Goal: Information Seeking & Learning: Learn about a topic

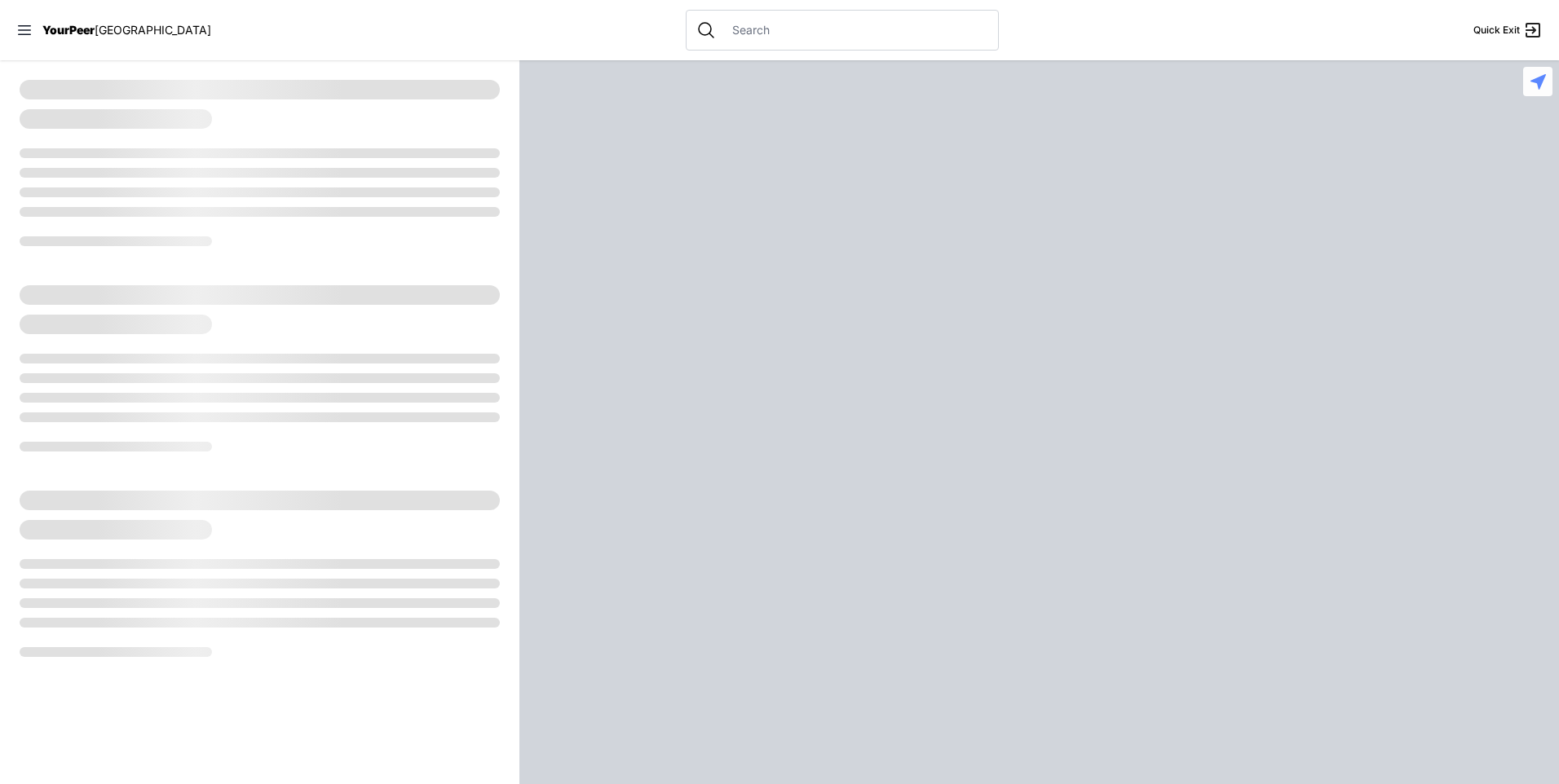
select select "recentlyUpdated"
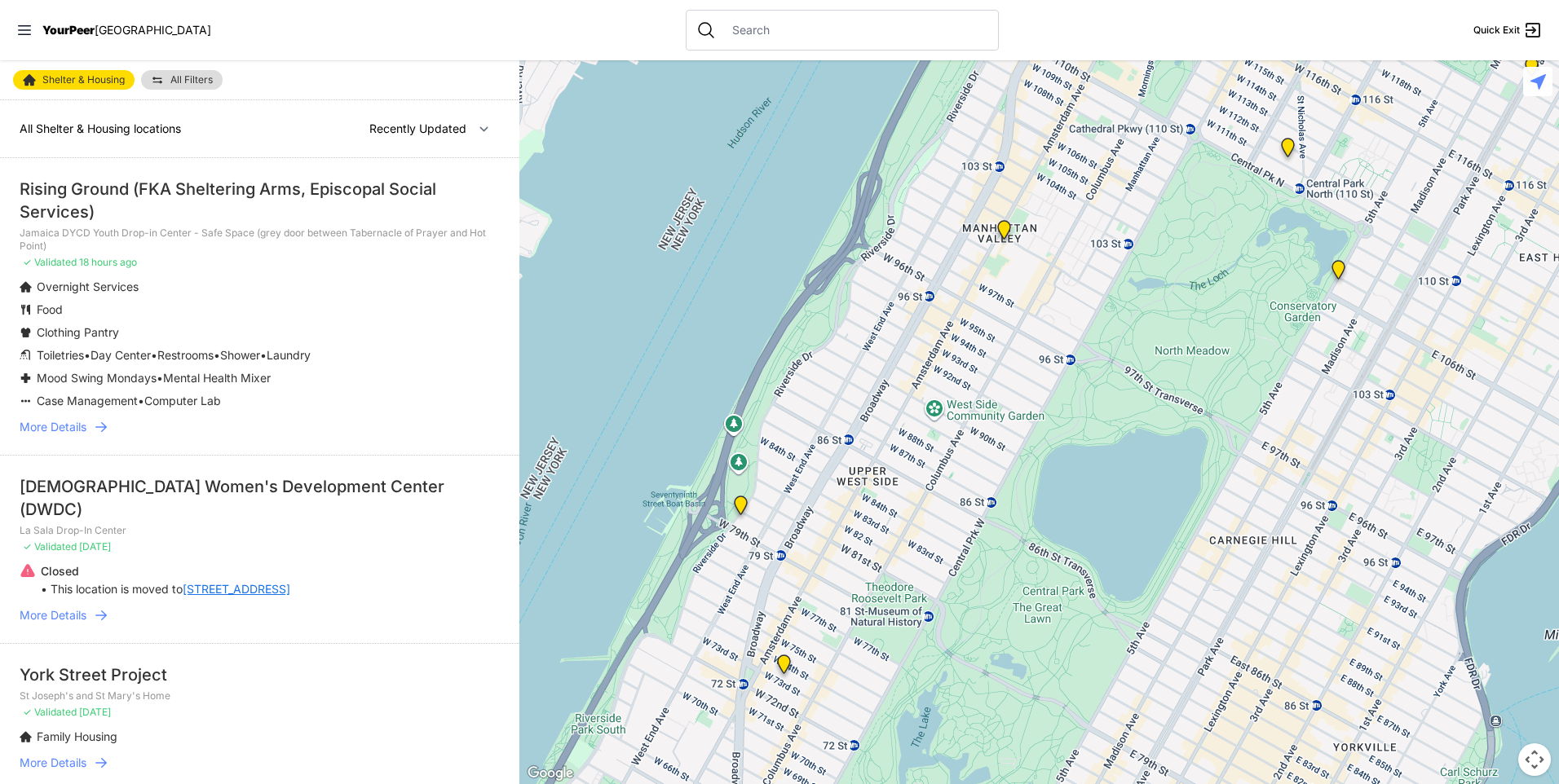
click at [90, 426] on link "More Details" at bounding box center [260, 427] width 480 height 16
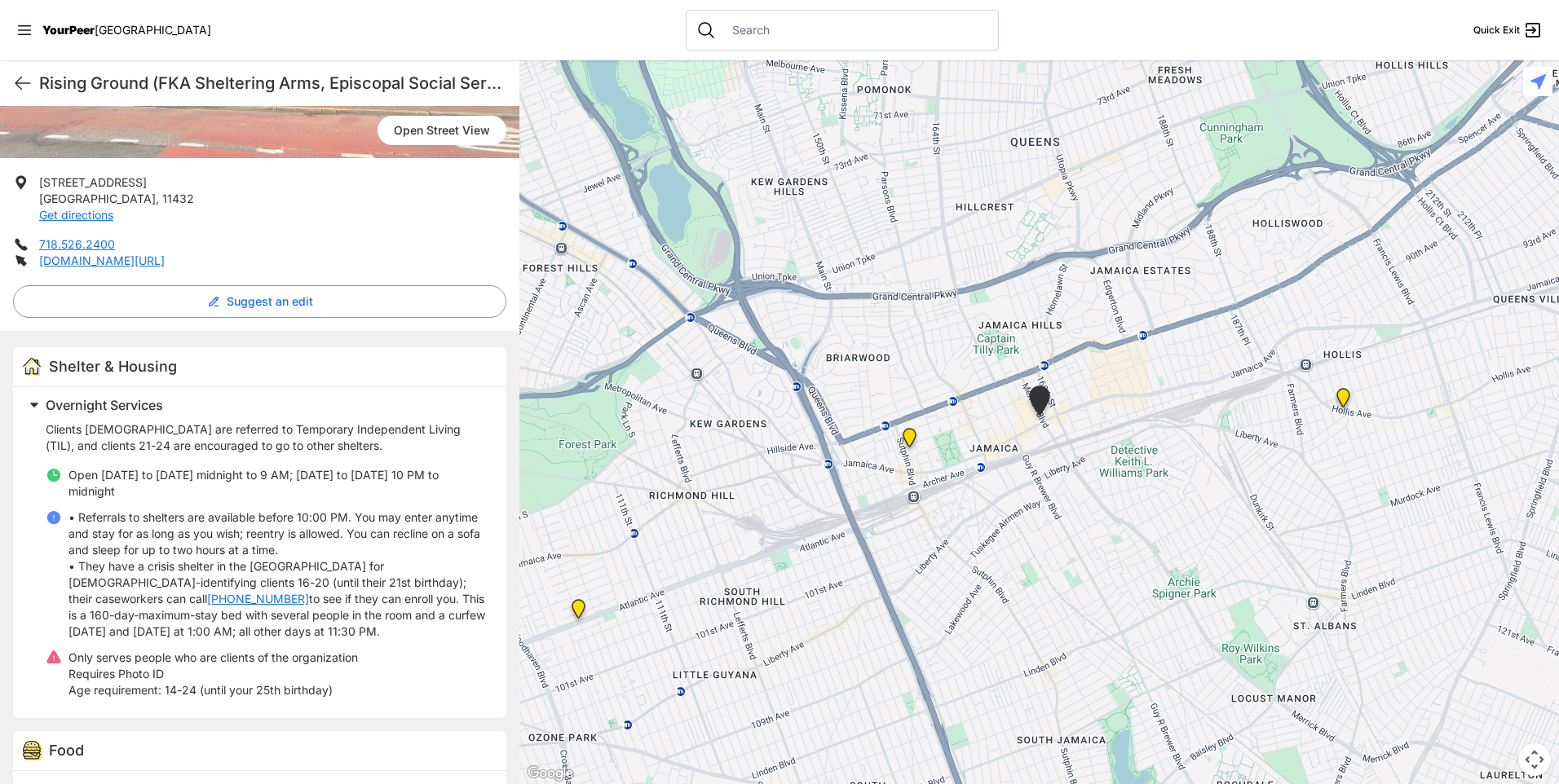
scroll to position [326, 0]
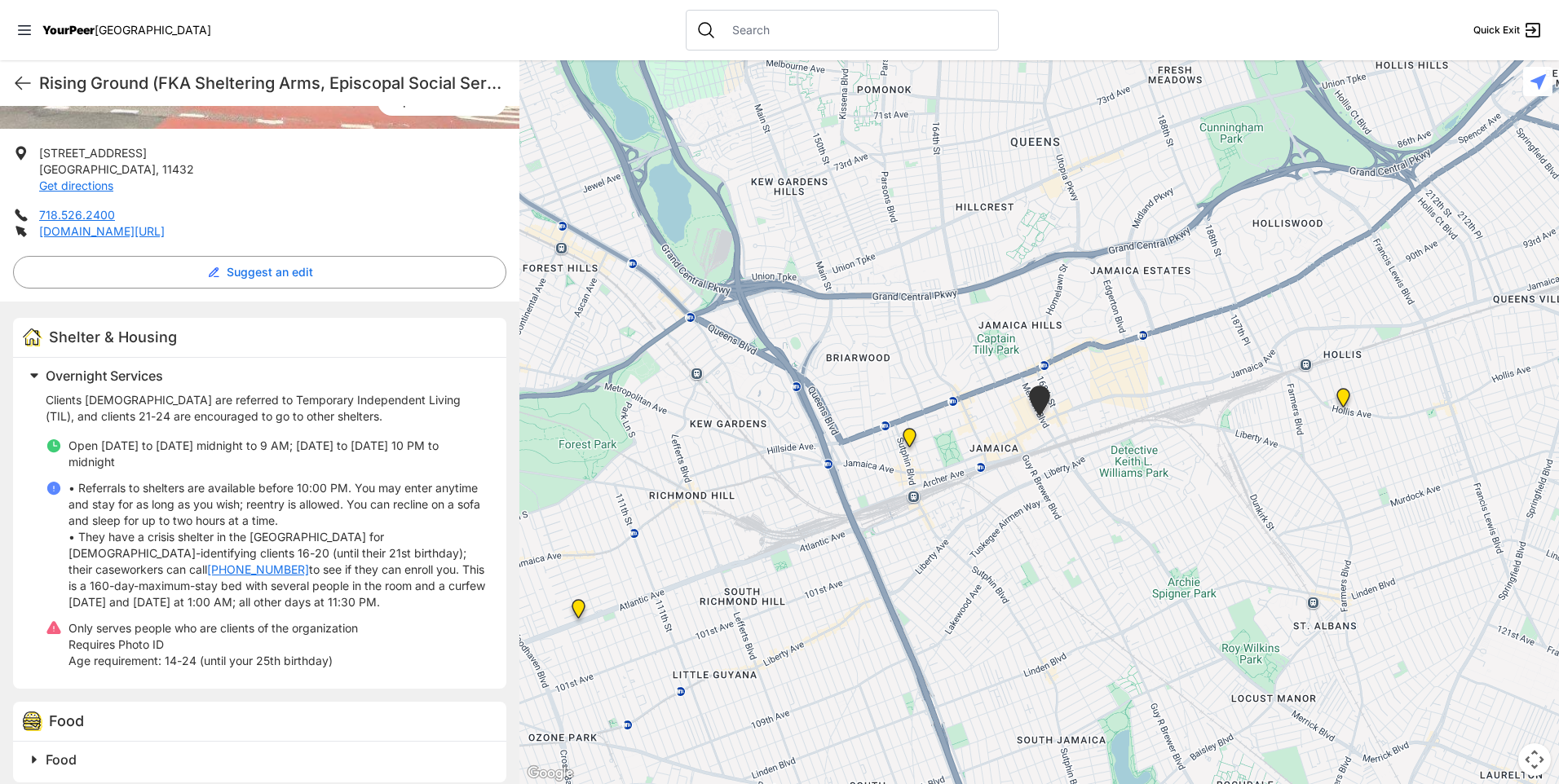
select select "recentlyUpdated"
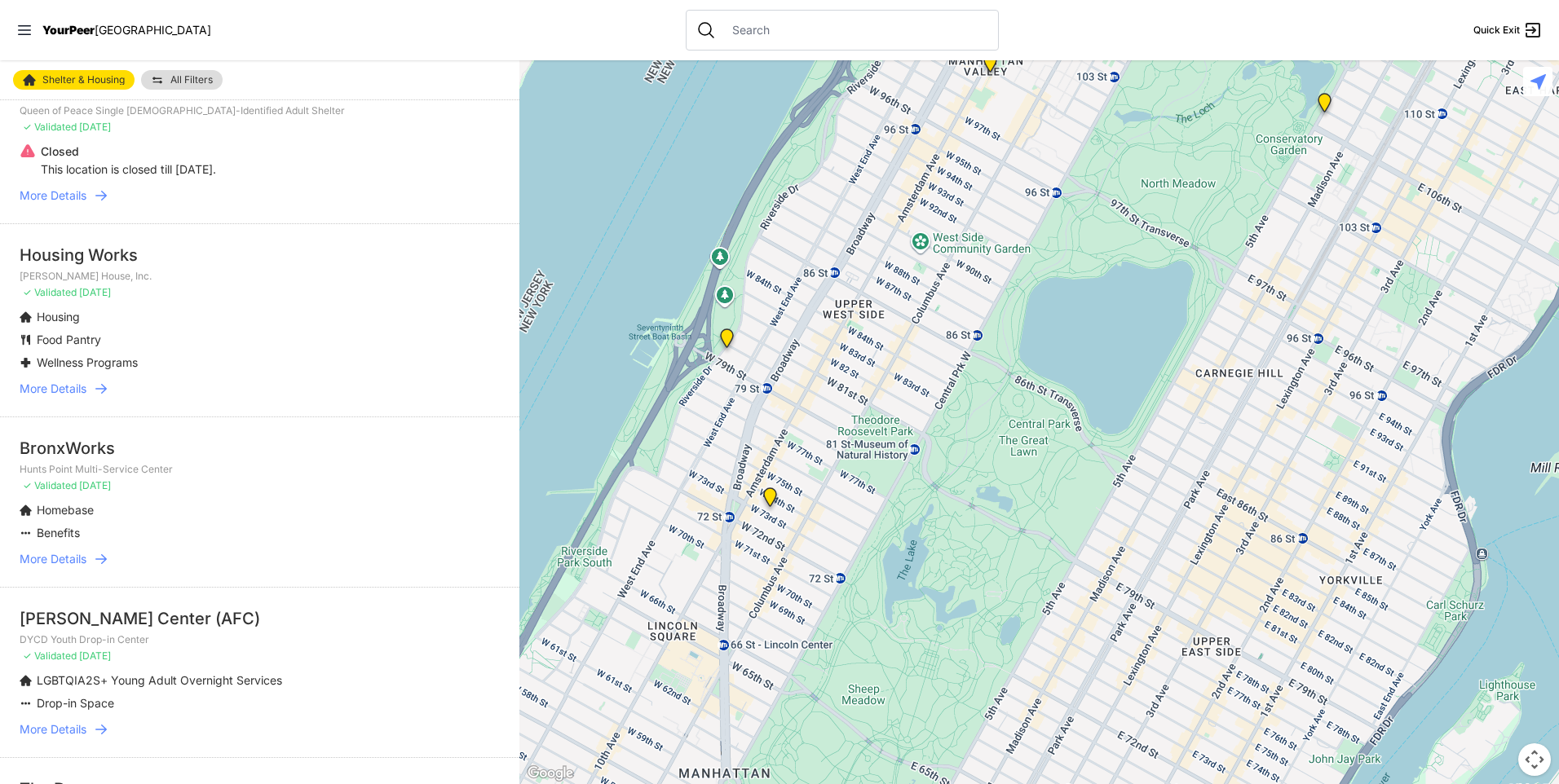
scroll to position [734, 0]
click at [70, 550] on span "More Details" at bounding box center [53, 559] width 67 height 16
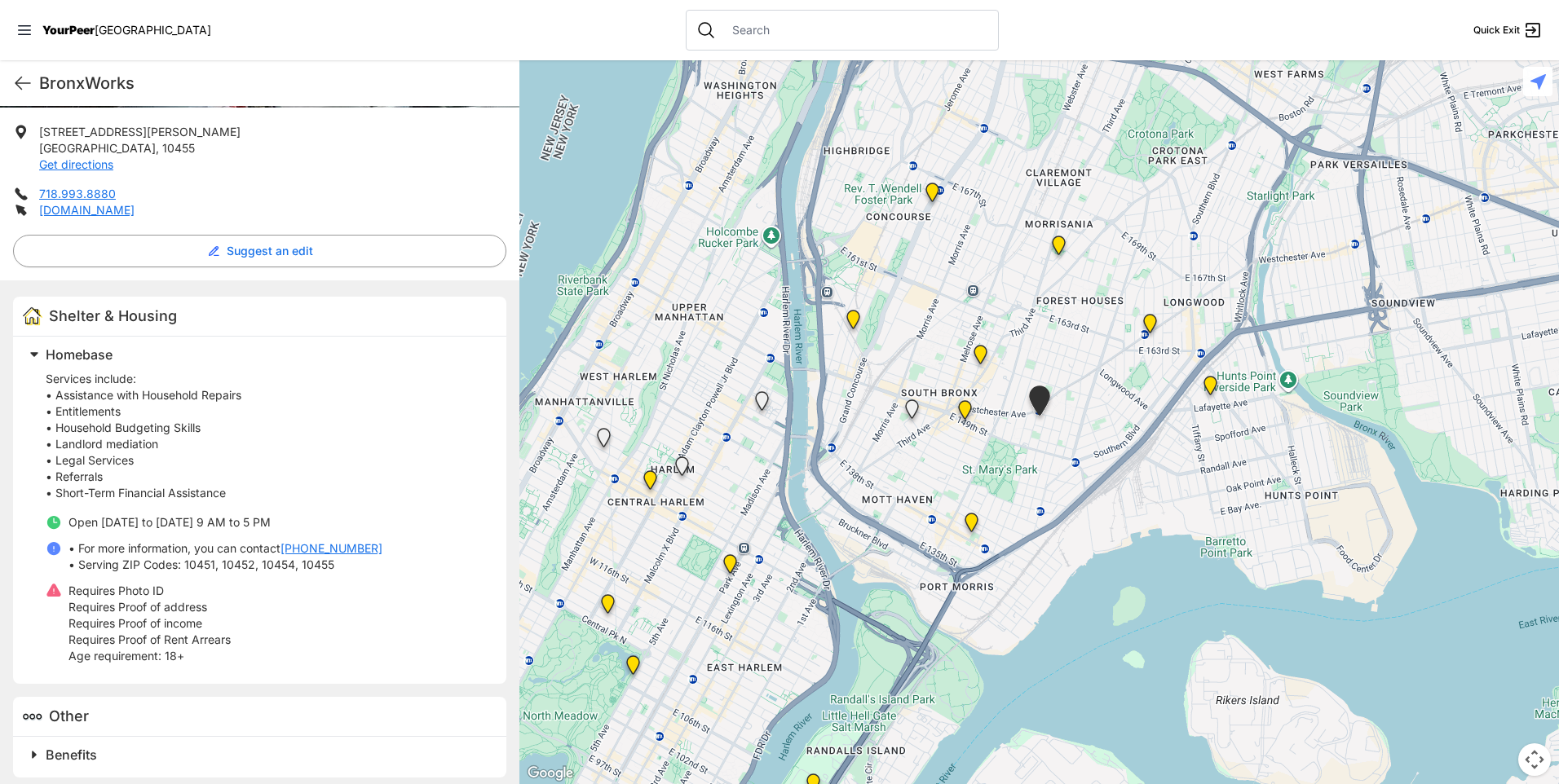
scroll to position [321, 0]
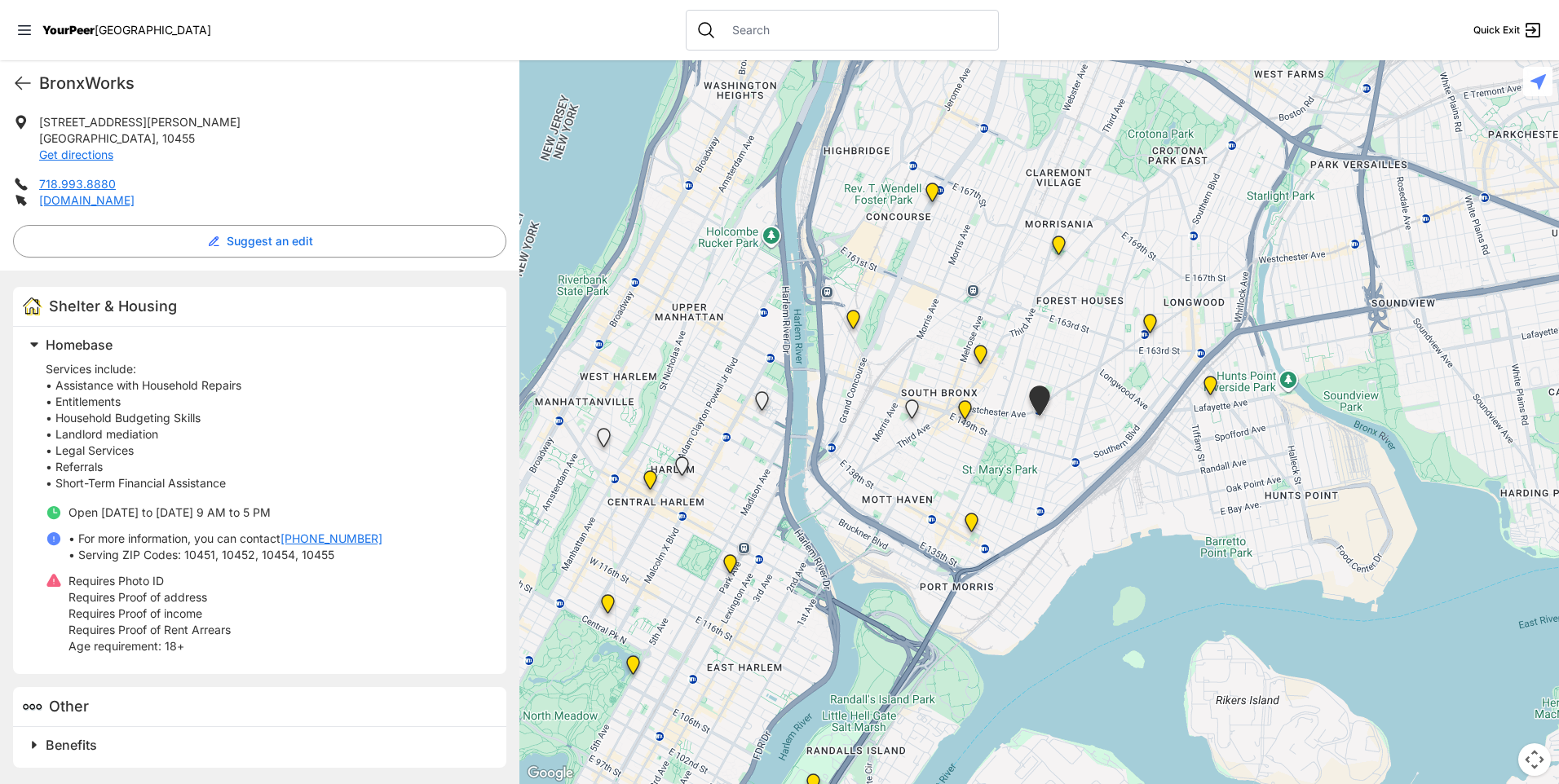
select select "recentlyUpdated"
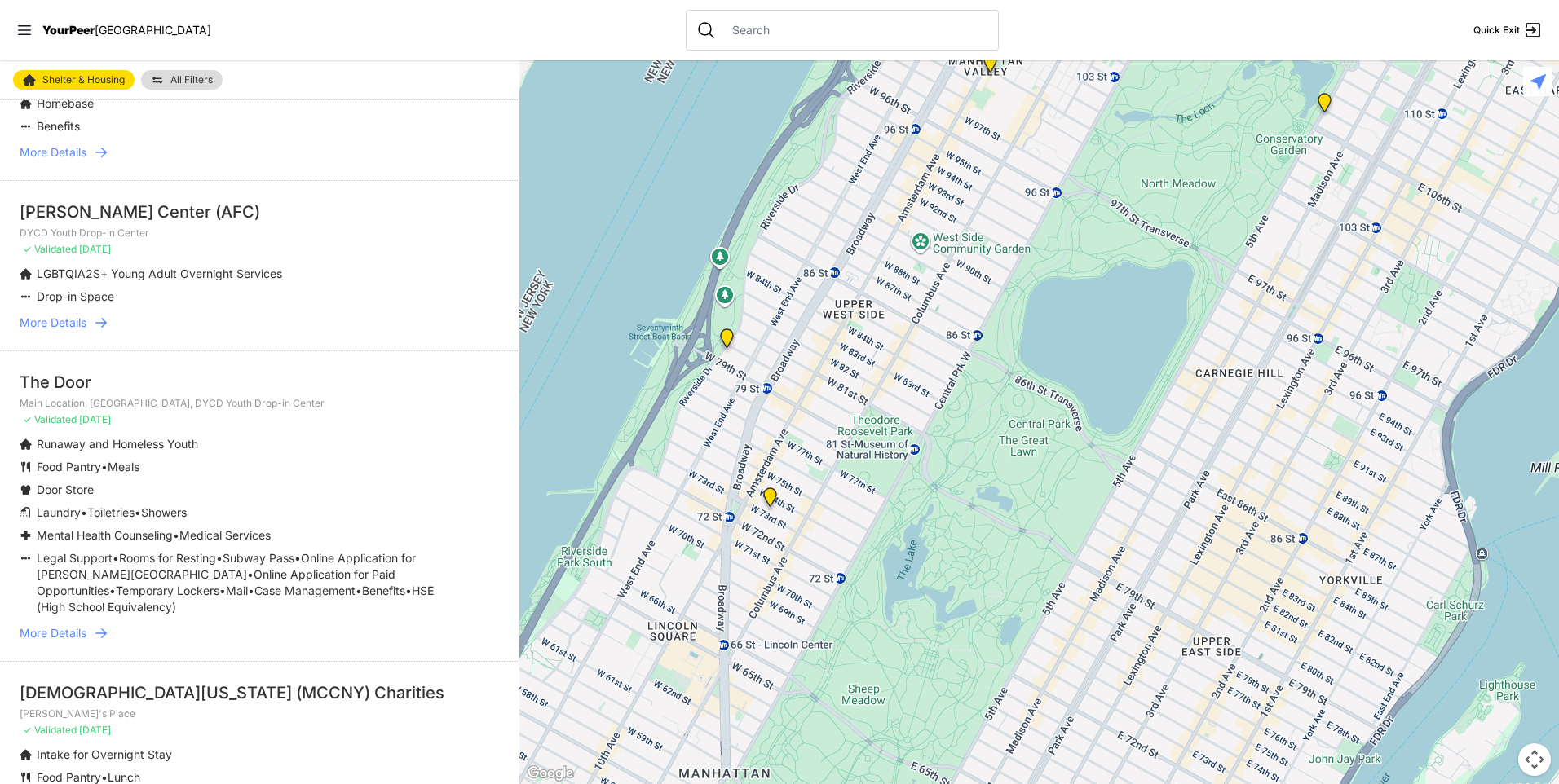
scroll to position [1142, 0]
click at [85, 624] on span "More Details" at bounding box center [53, 632] width 67 height 16
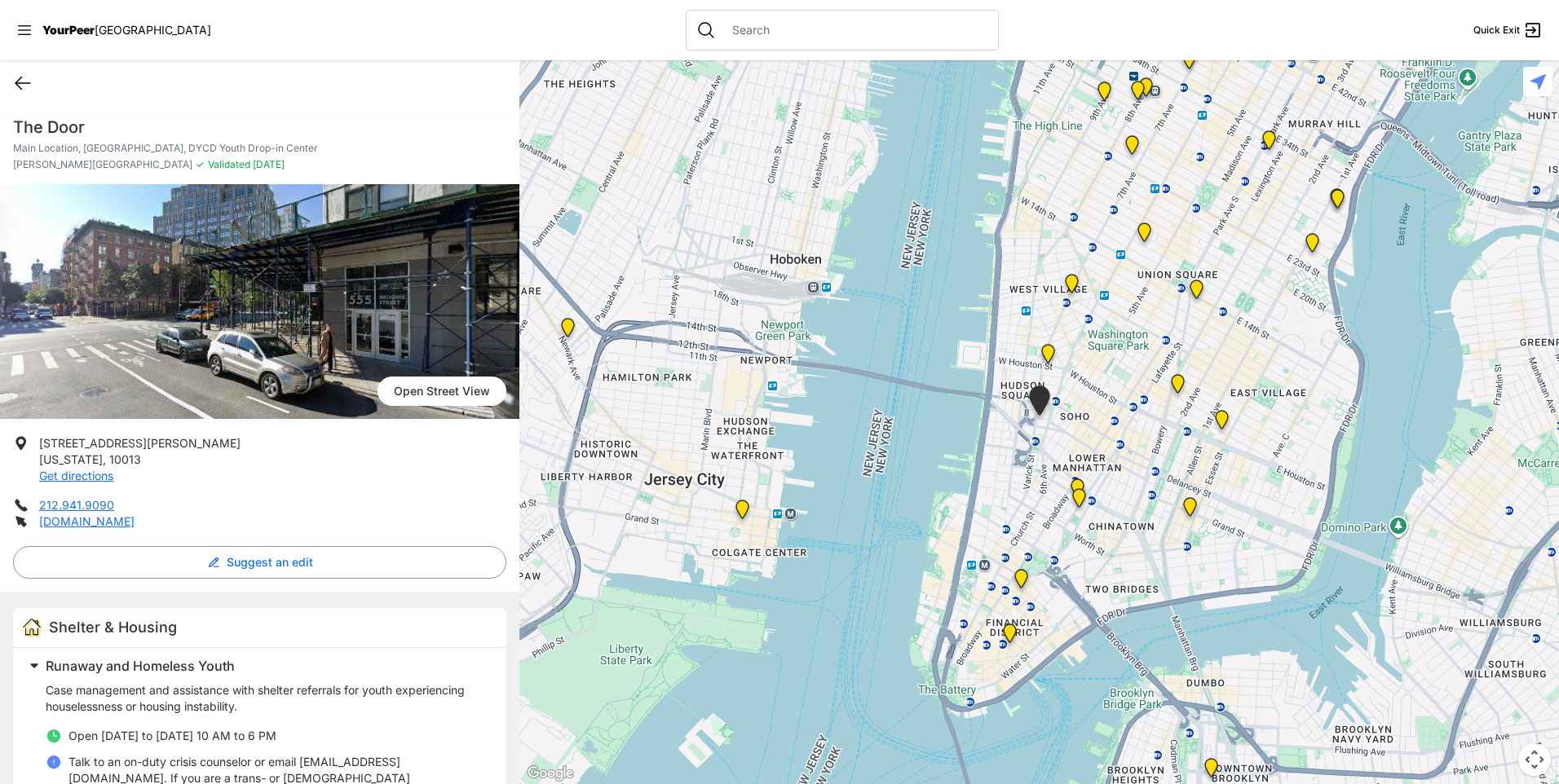
click at [25, 81] on icon at bounding box center [23, 83] width 20 height 20
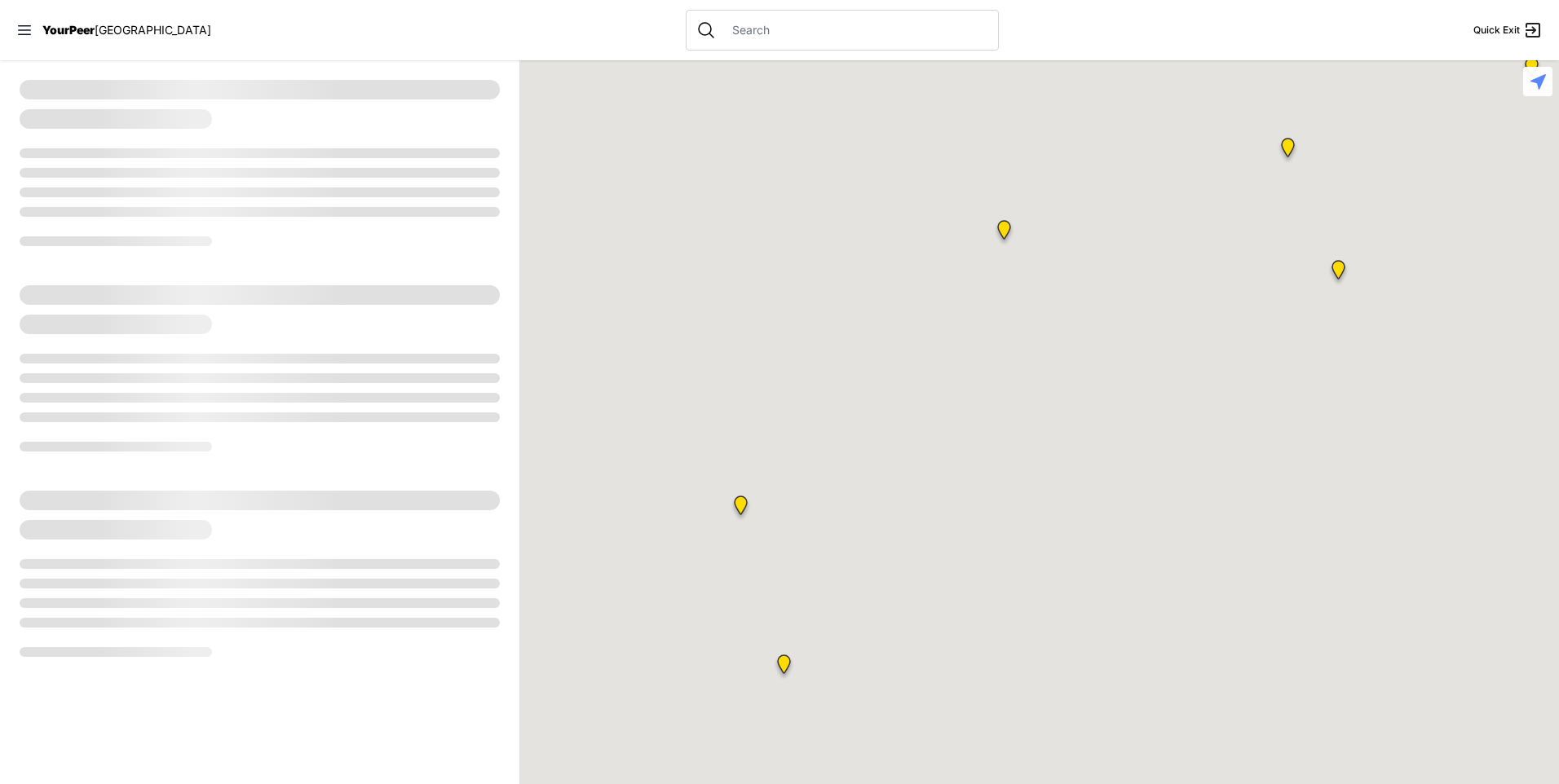
select select "recentlyUpdated"
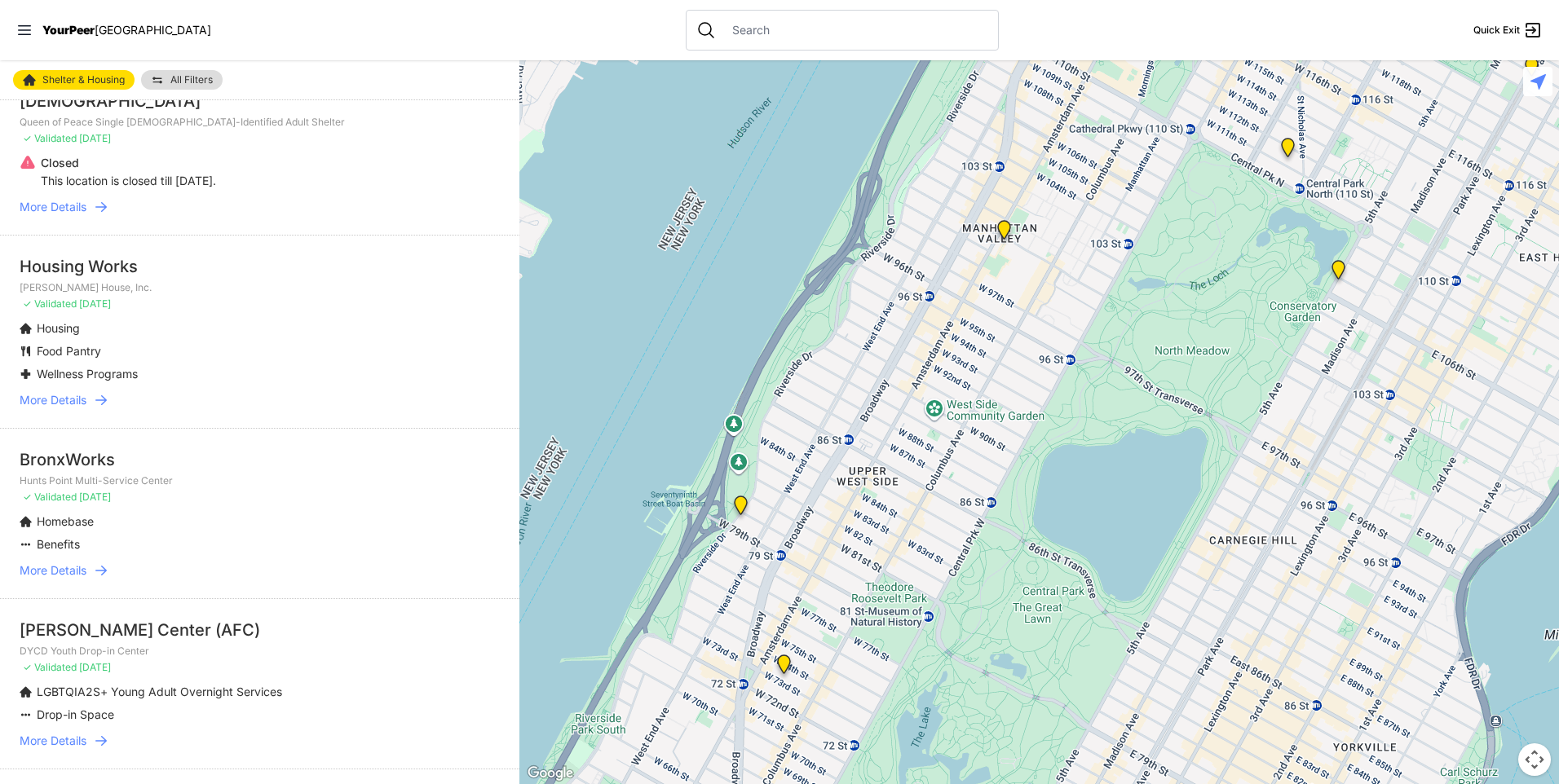
scroll to position [816, 0]
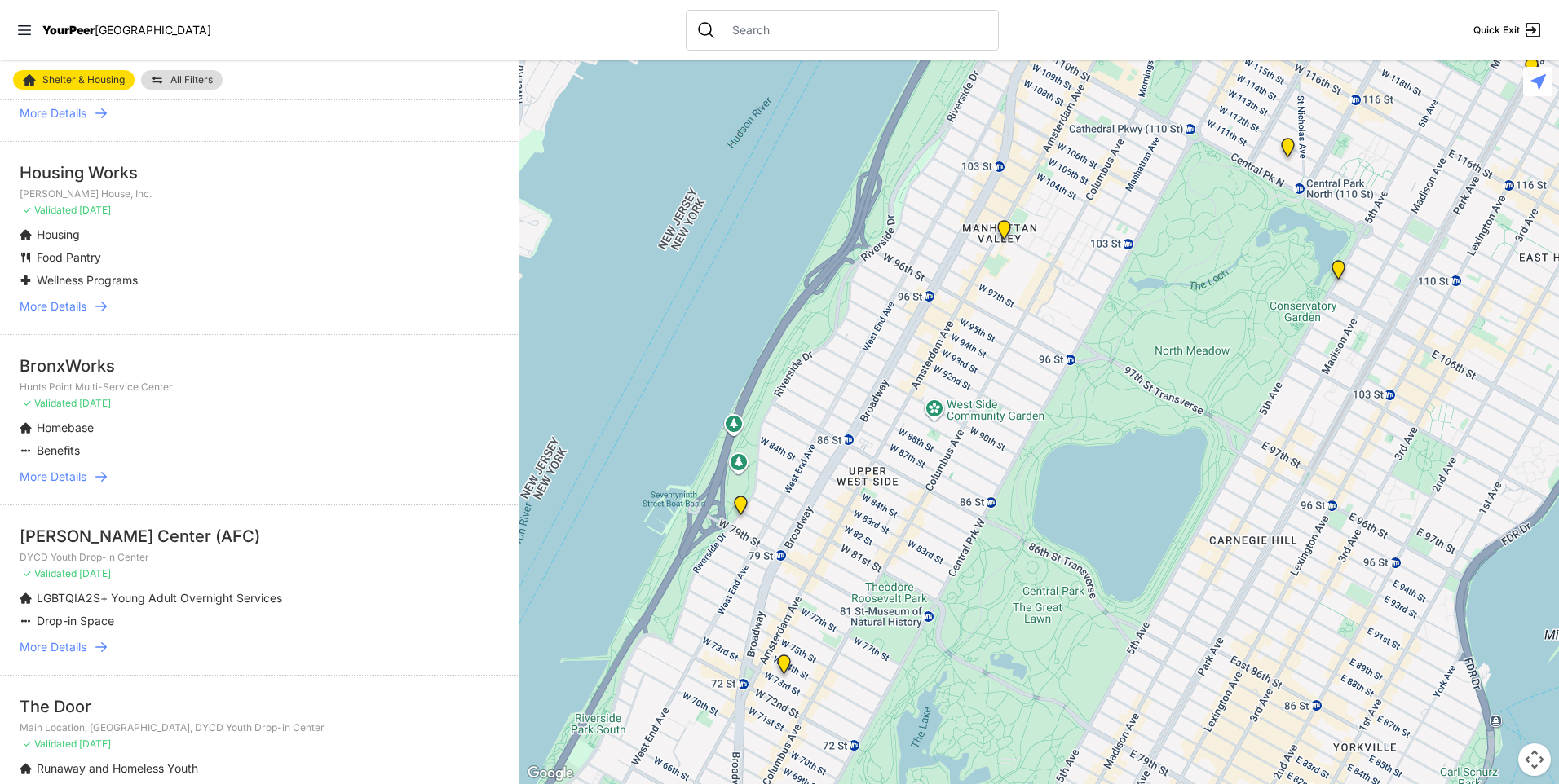
click at [91, 469] on link "More Details" at bounding box center [260, 477] width 480 height 16
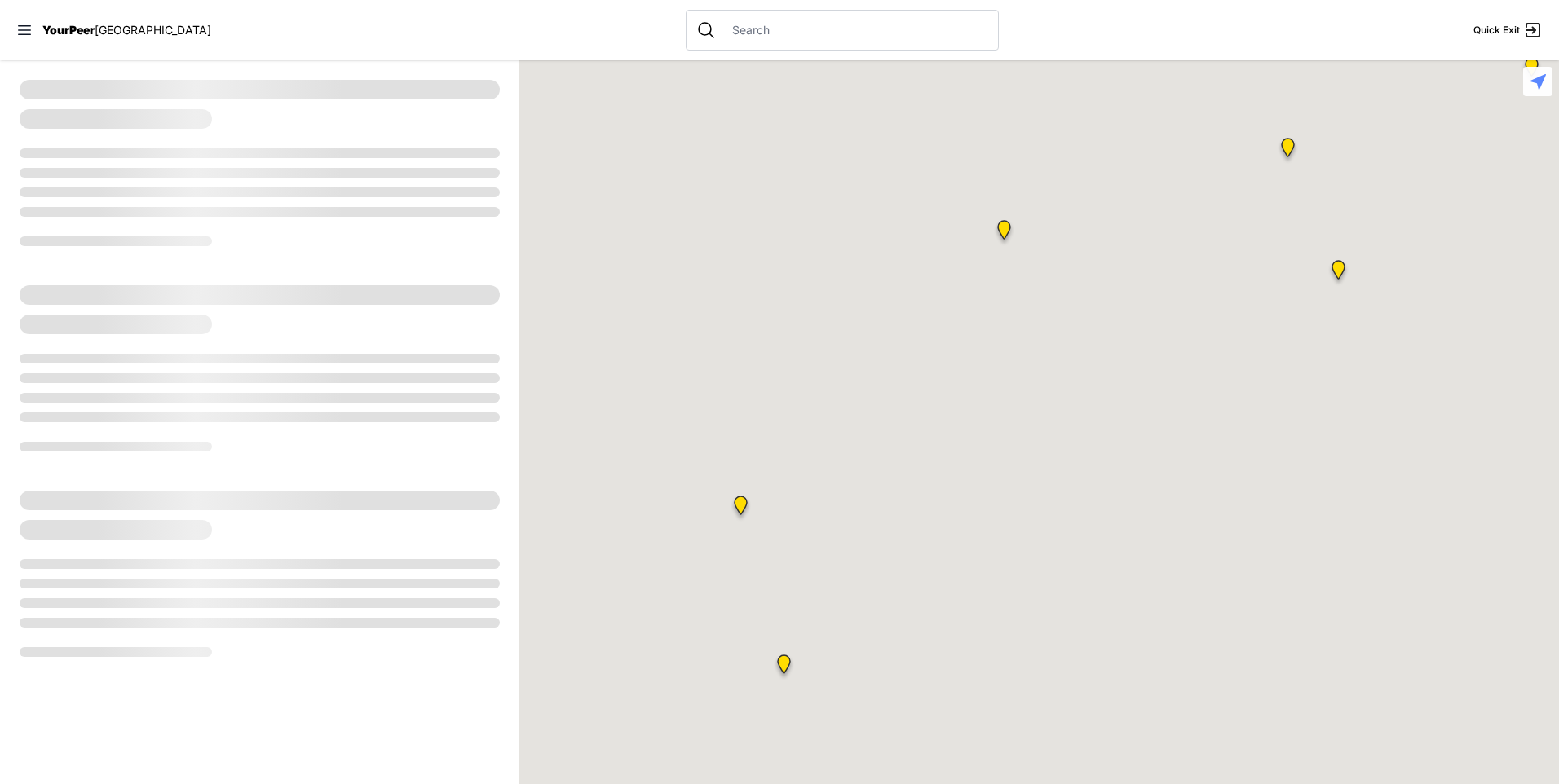
select select "recentlyUpdated"
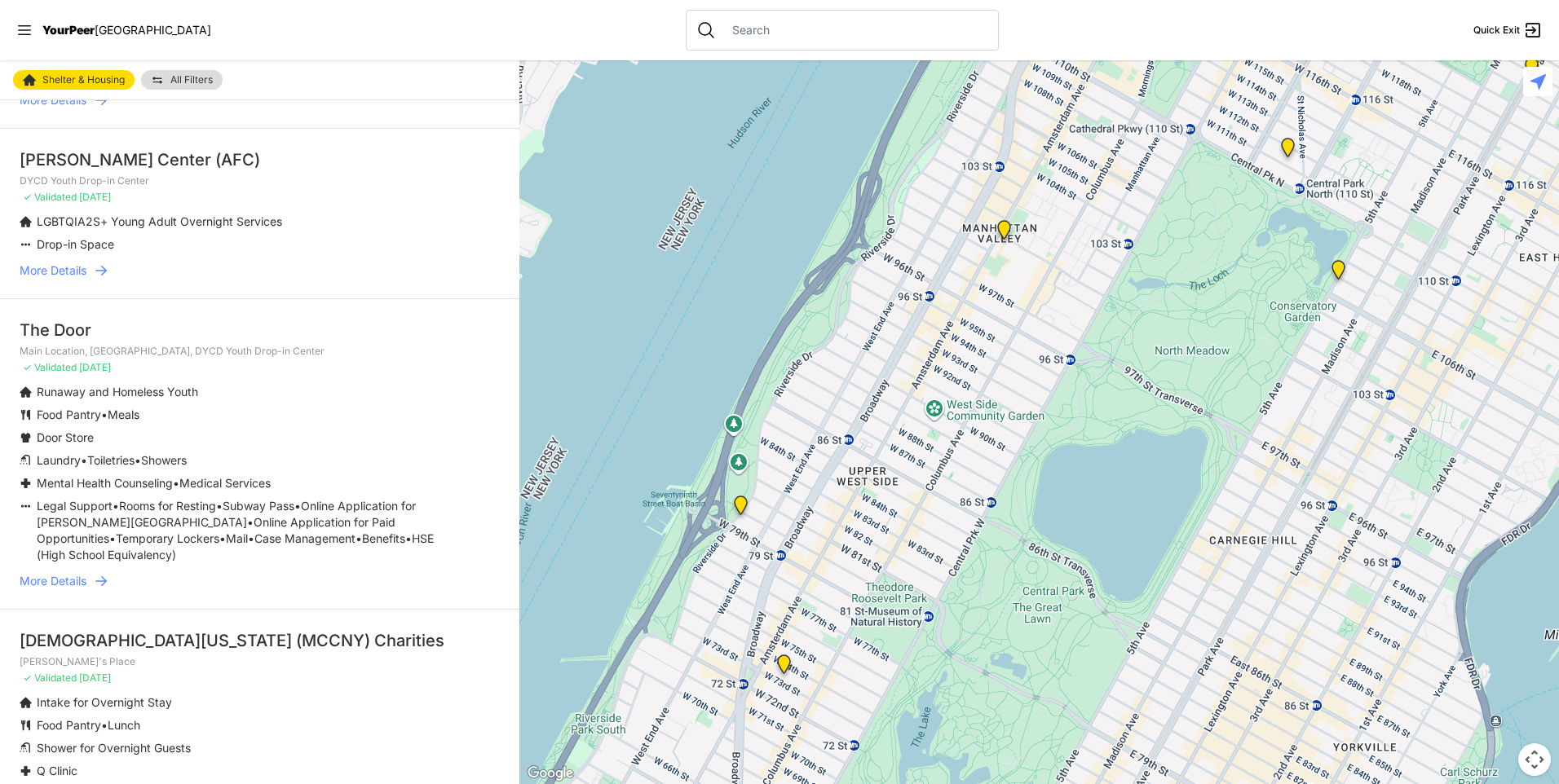
scroll to position [1223, 0]
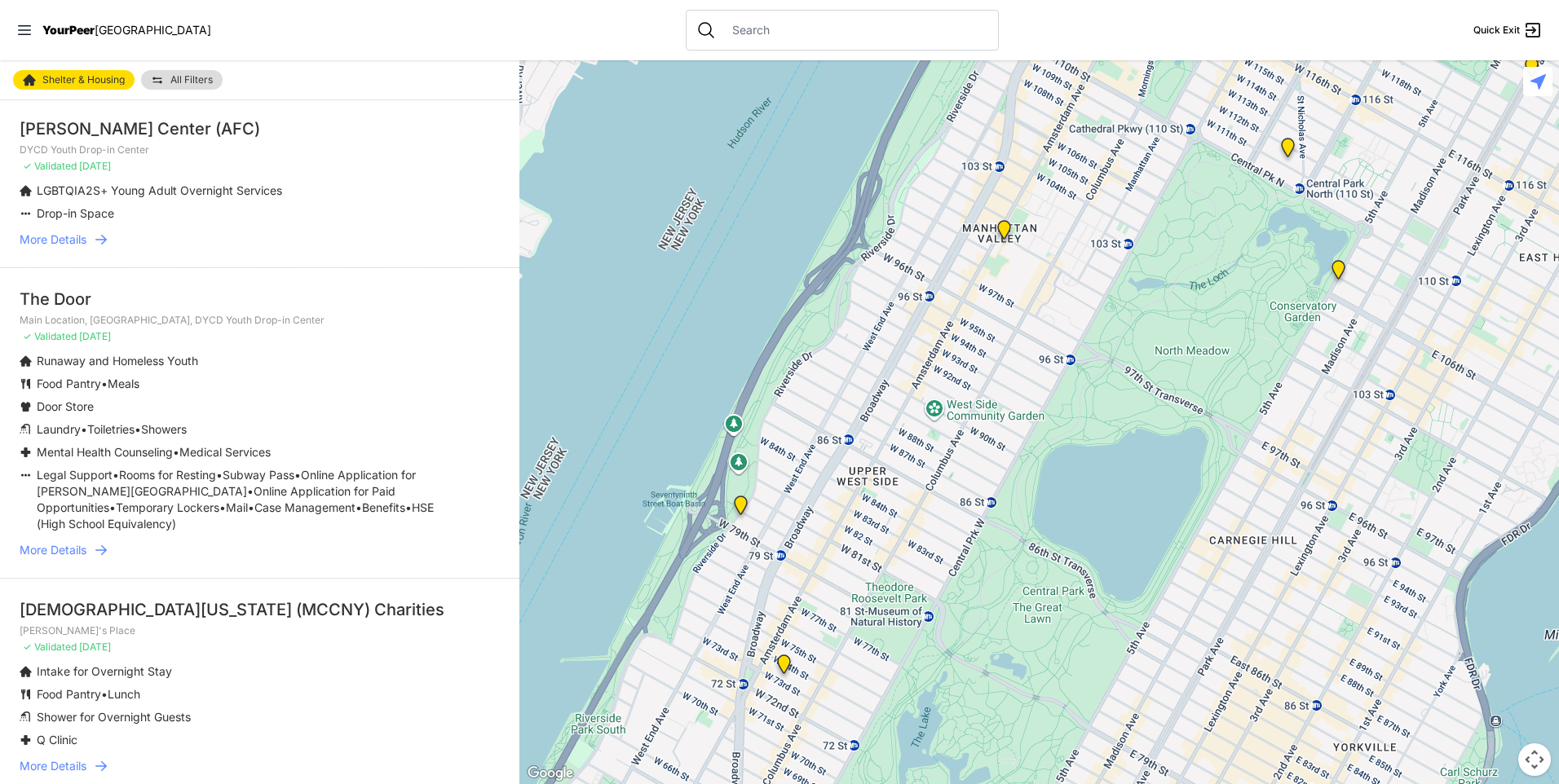
click at [86, 542] on span "More Details" at bounding box center [53, 550] width 67 height 16
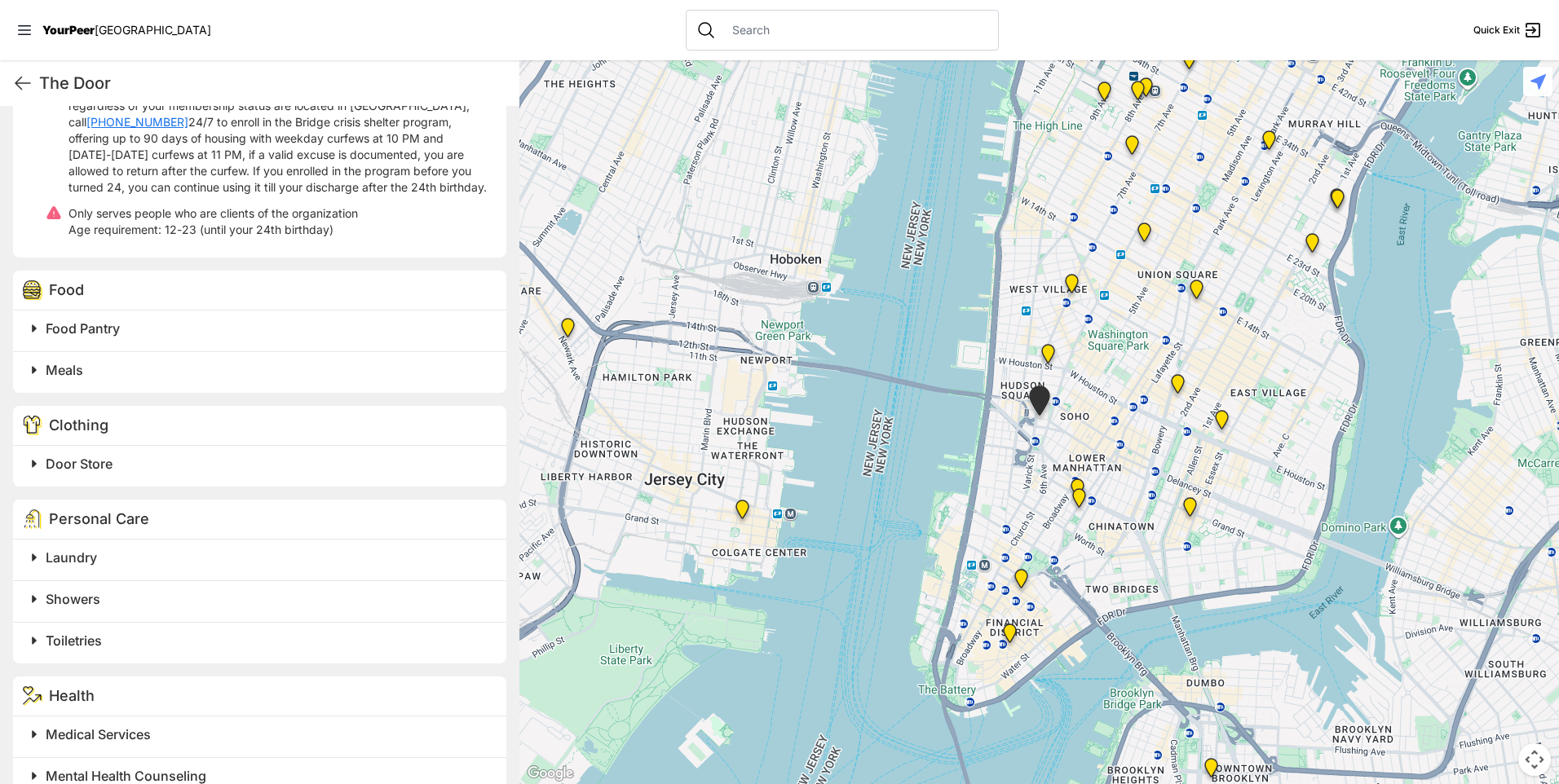
scroll to position [734, 0]
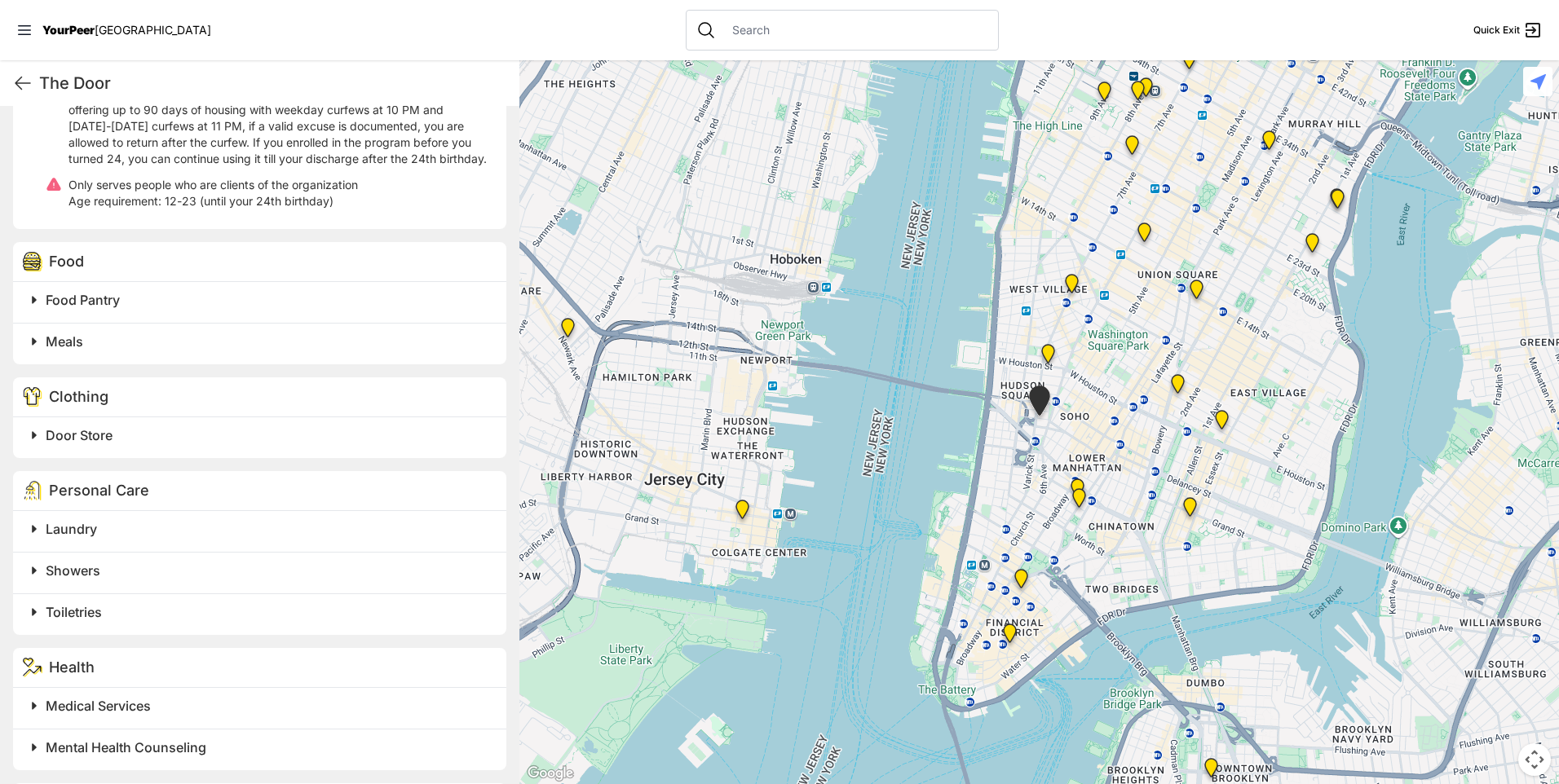
click at [26, 424] on span at bounding box center [237, 435] width 430 height 23
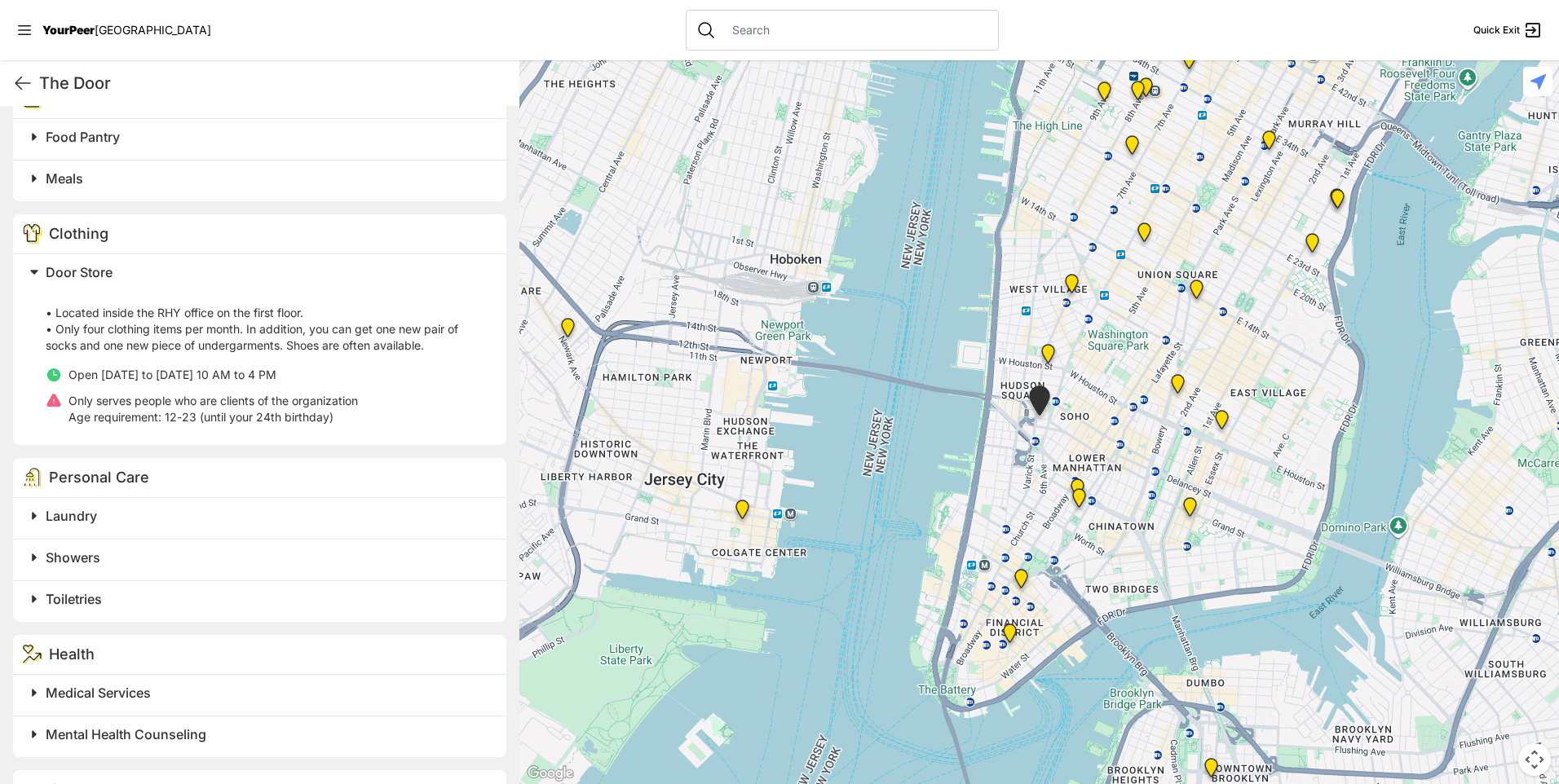
scroll to position [1060, 0]
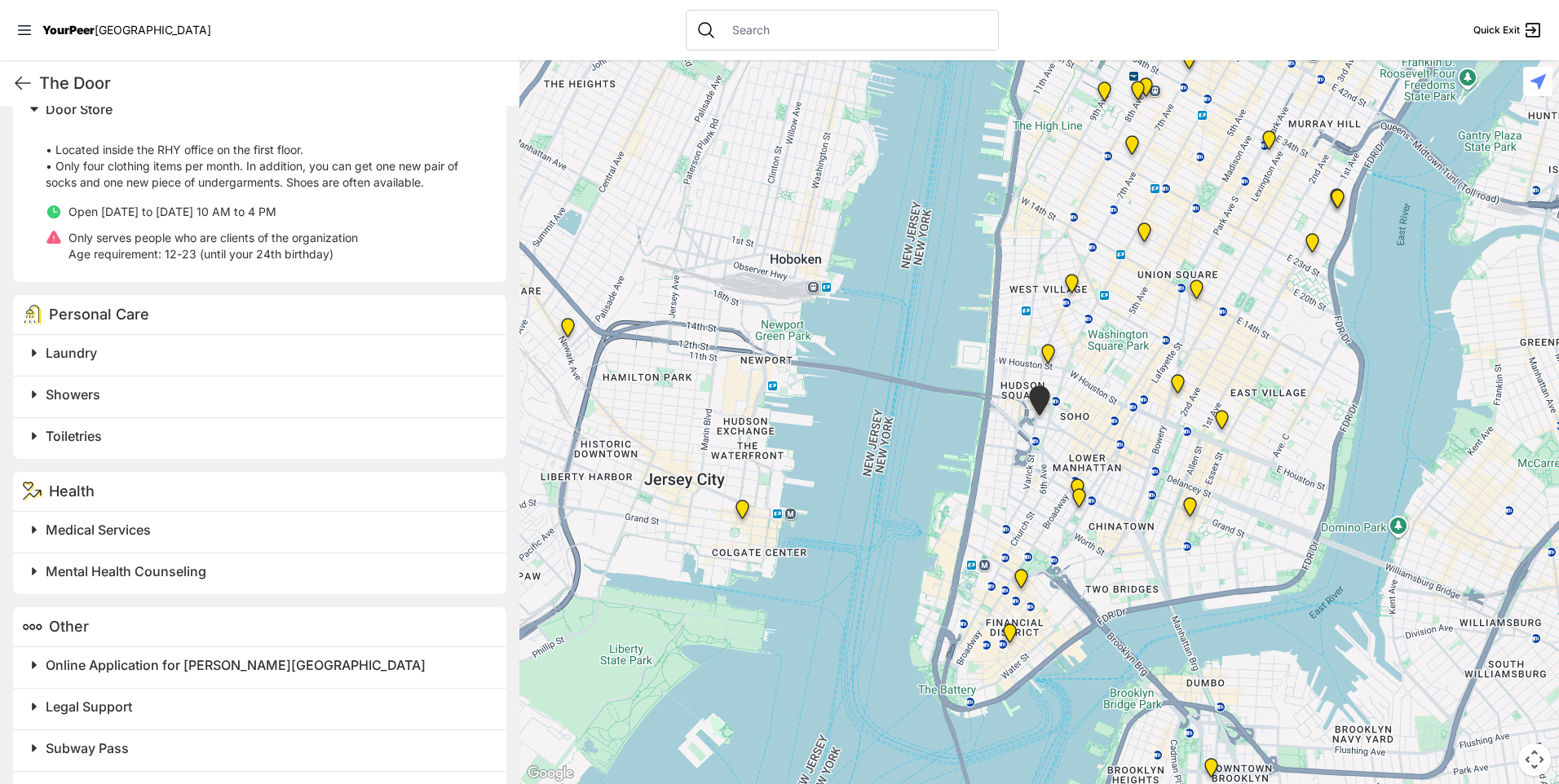
click at [35, 560] on span at bounding box center [237, 571] width 430 height 23
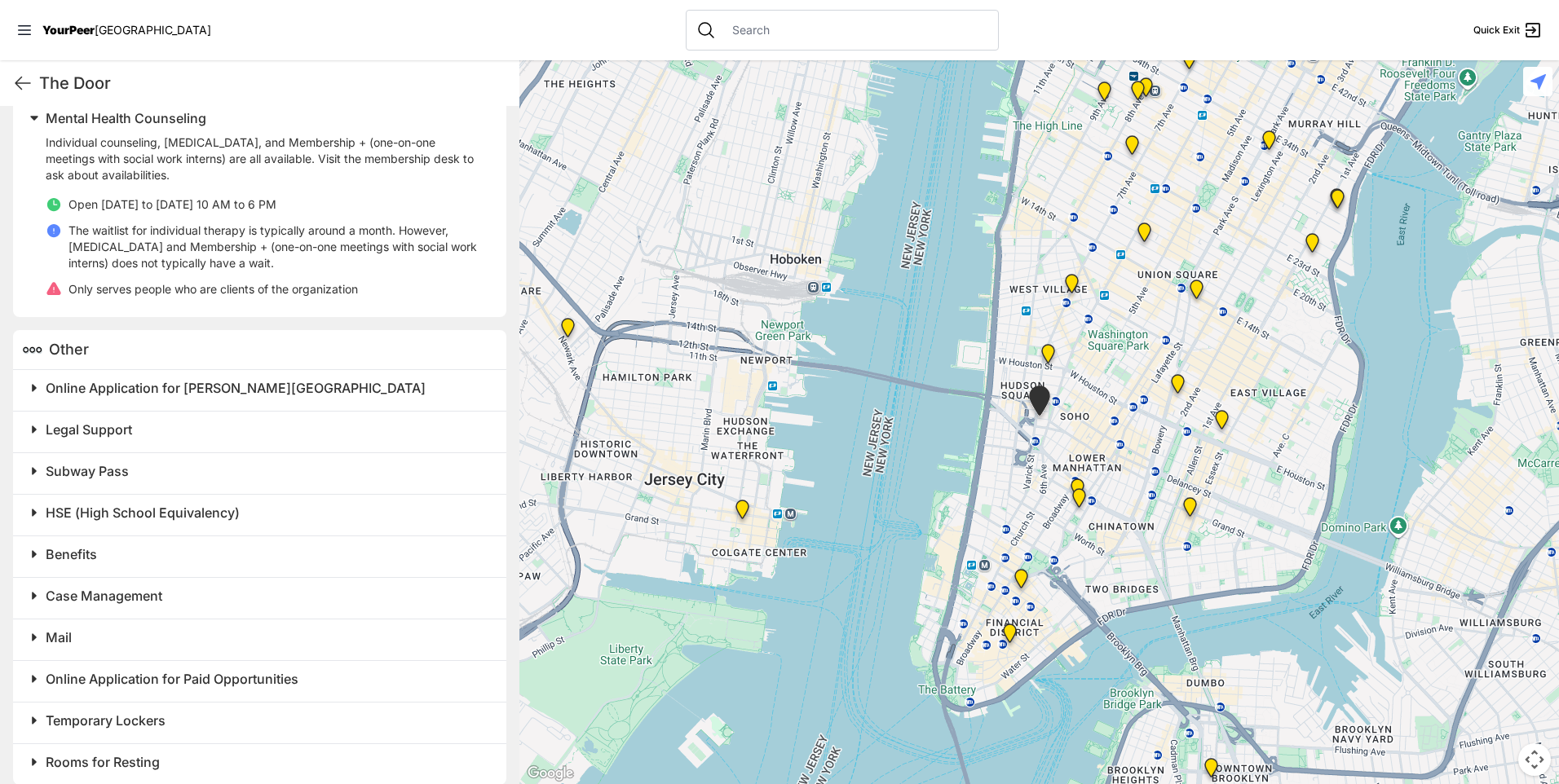
scroll to position [1514, 0]
click at [32, 751] on span at bounding box center [237, 761] width 430 height 23
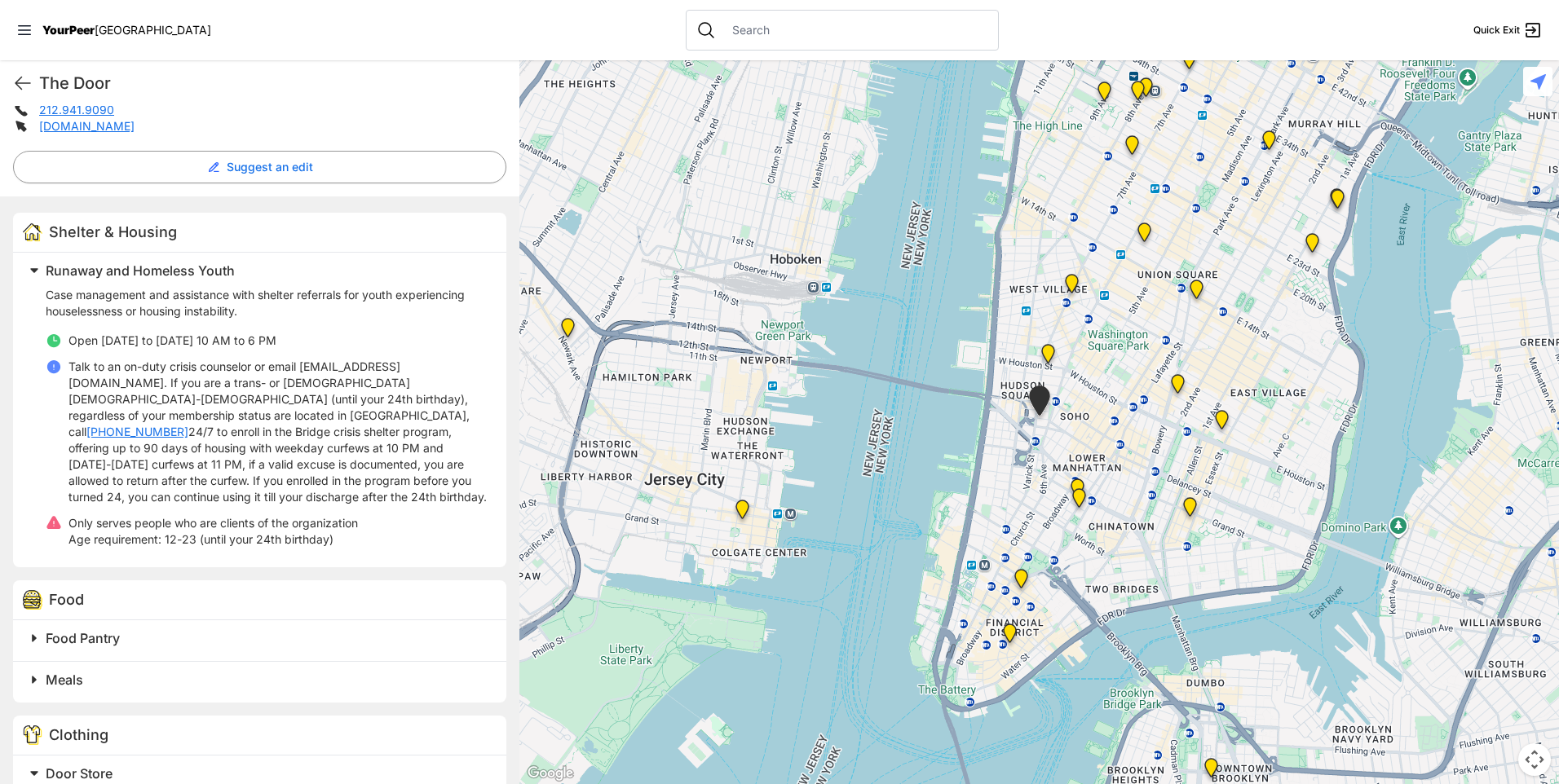
scroll to position [392, 0]
click at [21, 78] on icon at bounding box center [23, 84] width 14 height 13
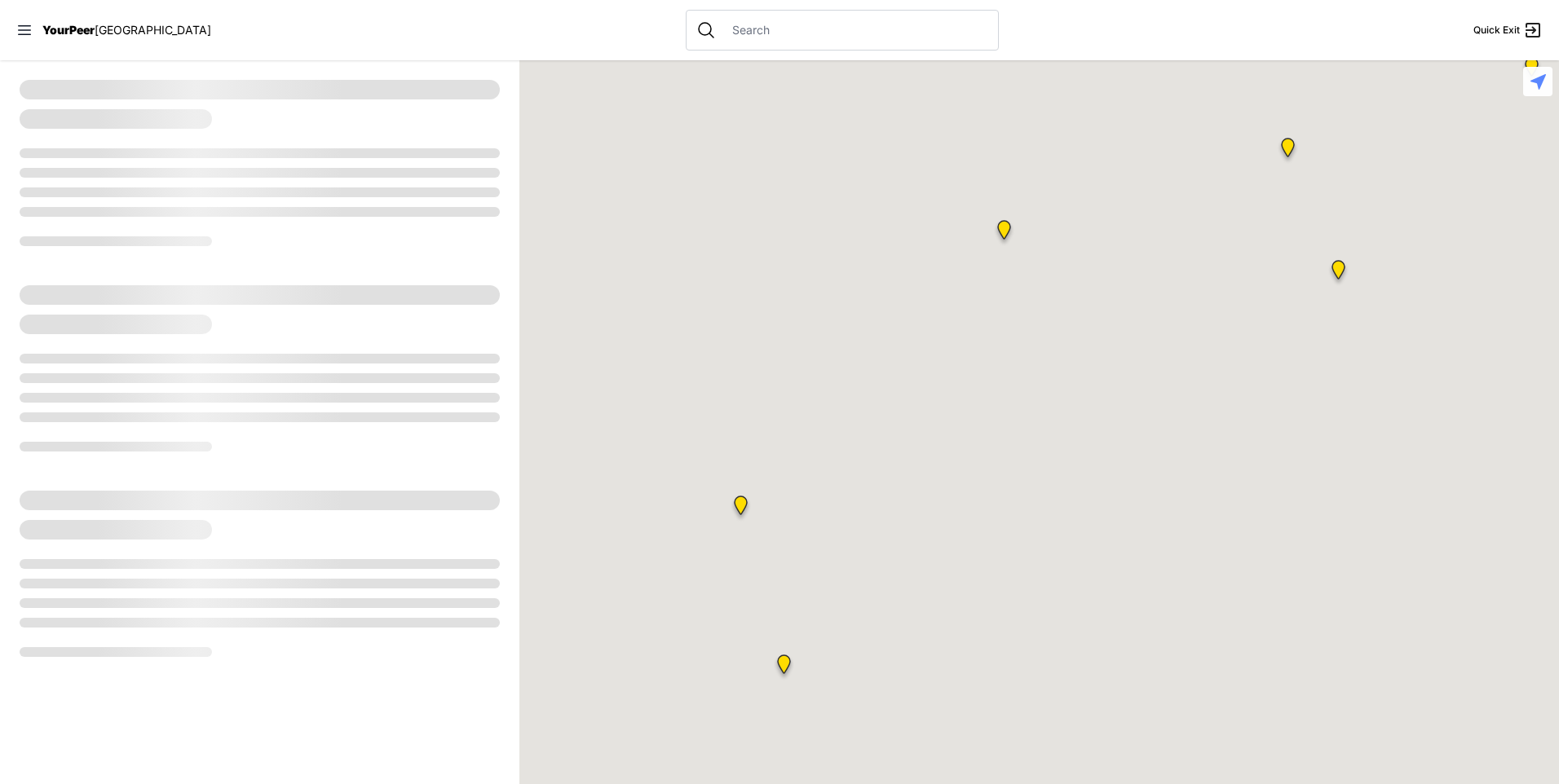
select select "recentlyUpdated"
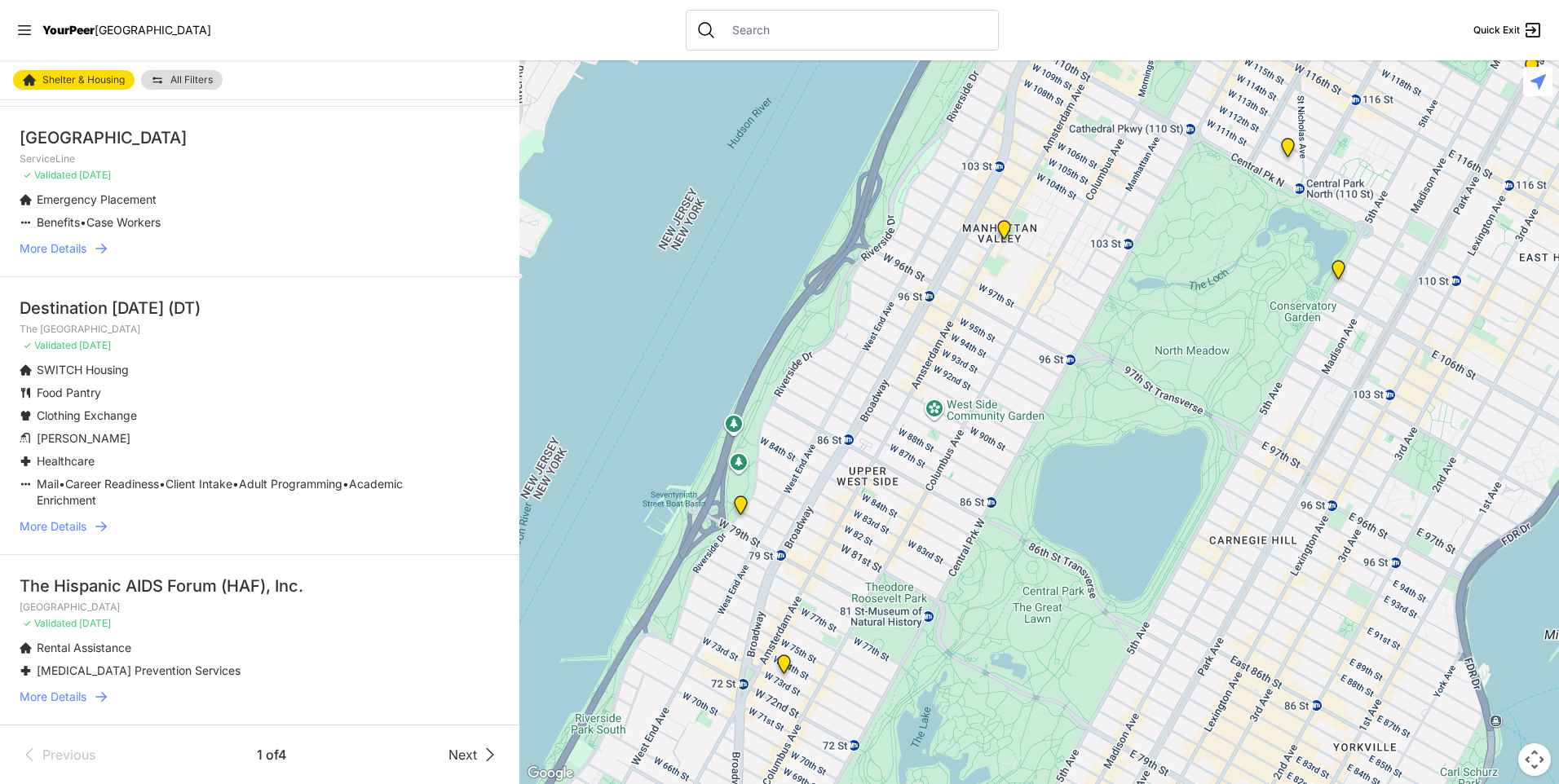
scroll to position [3910, 0]
click at [454, 756] on span "Next" at bounding box center [463, 755] width 29 height 20
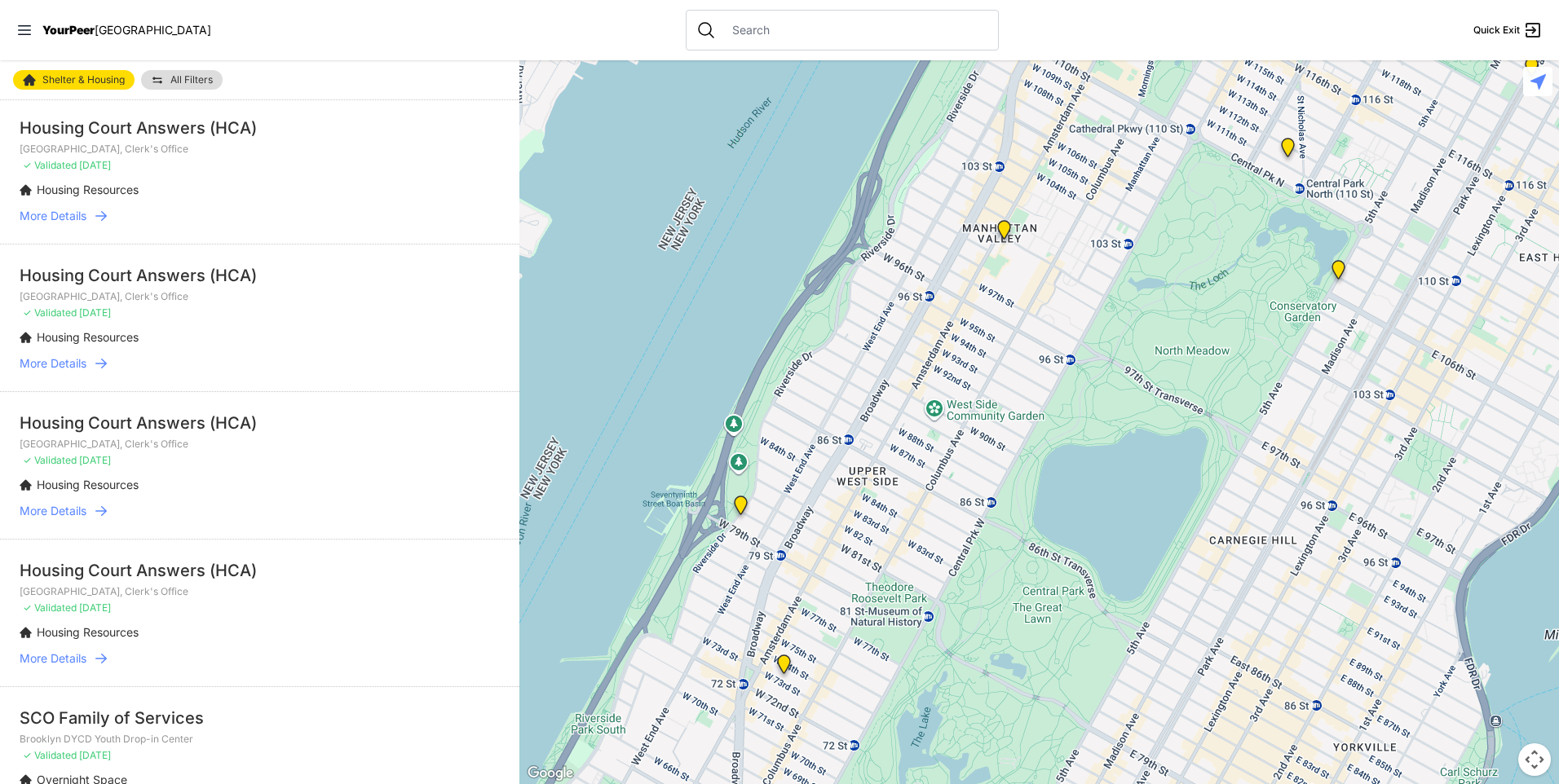
scroll to position [1712, 0]
